Goal: Transaction & Acquisition: Purchase product/service

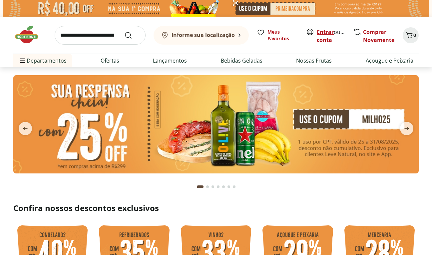
click at [325, 32] on link "Entrar" at bounding box center [324, 31] width 17 height 7
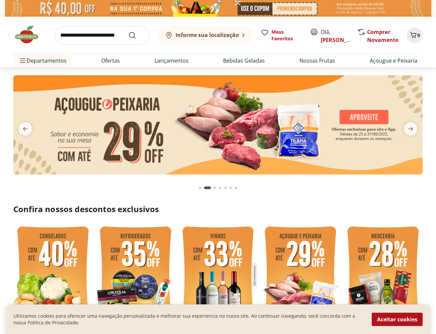
click at [215, 117] on img at bounding box center [217, 124] width 409 height 99
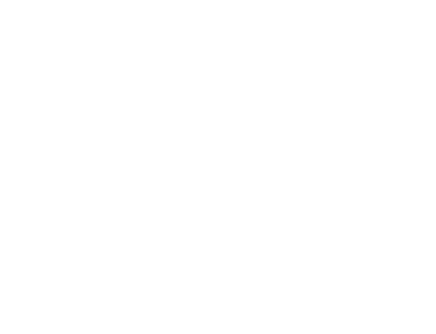
select select "**********"
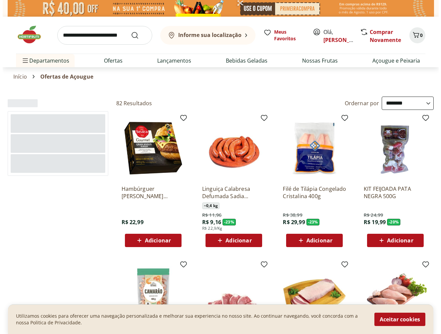
scroll to position [64, 0]
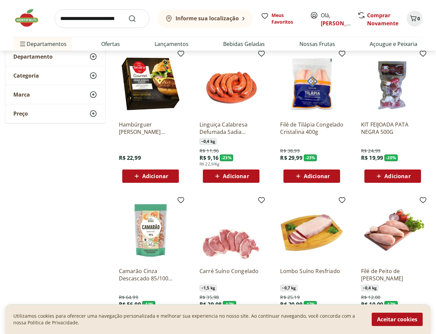
click at [325, 170] on button "Adicionar" at bounding box center [311, 175] width 57 height 13
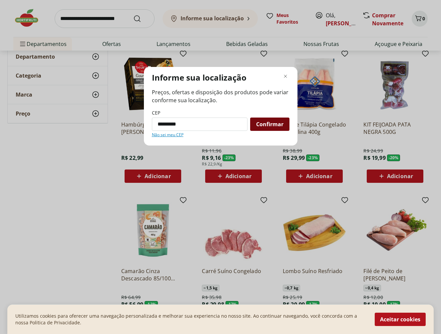
type input "*********"
click at [263, 127] on span "Confirmar" at bounding box center [269, 123] width 27 height 5
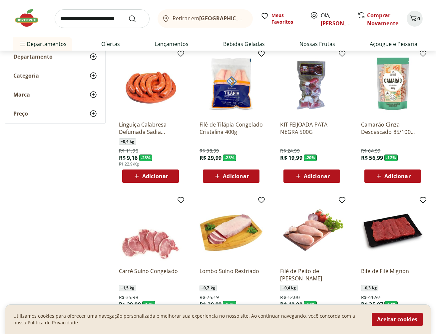
click at [229, 173] on span "Adicionar" at bounding box center [236, 175] width 26 height 5
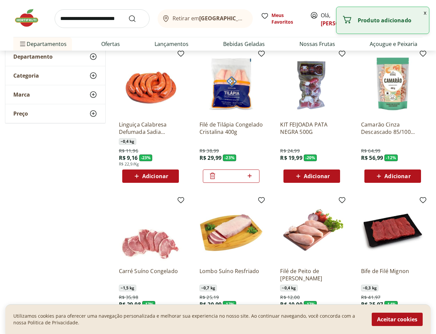
click at [424, 13] on button "x" at bounding box center [425, 12] width 8 height 11
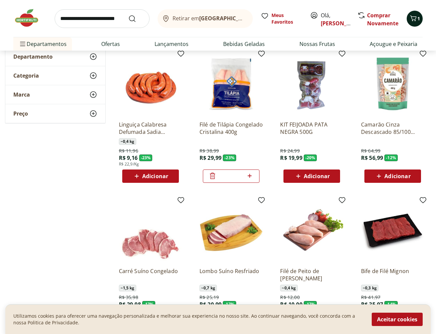
click at [415, 16] on icon "Carrinho" at bounding box center [413, 18] width 8 height 8
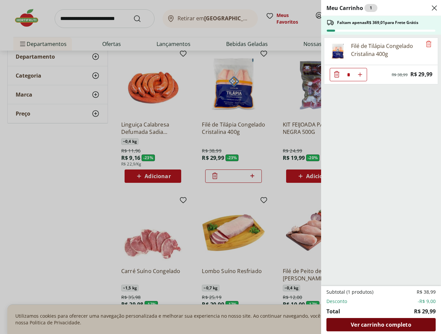
click at [388, 323] on span "Ver carrinho completo" at bounding box center [380, 324] width 60 height 5
